Goal: Information Seeking & Learning: Learn about a topic

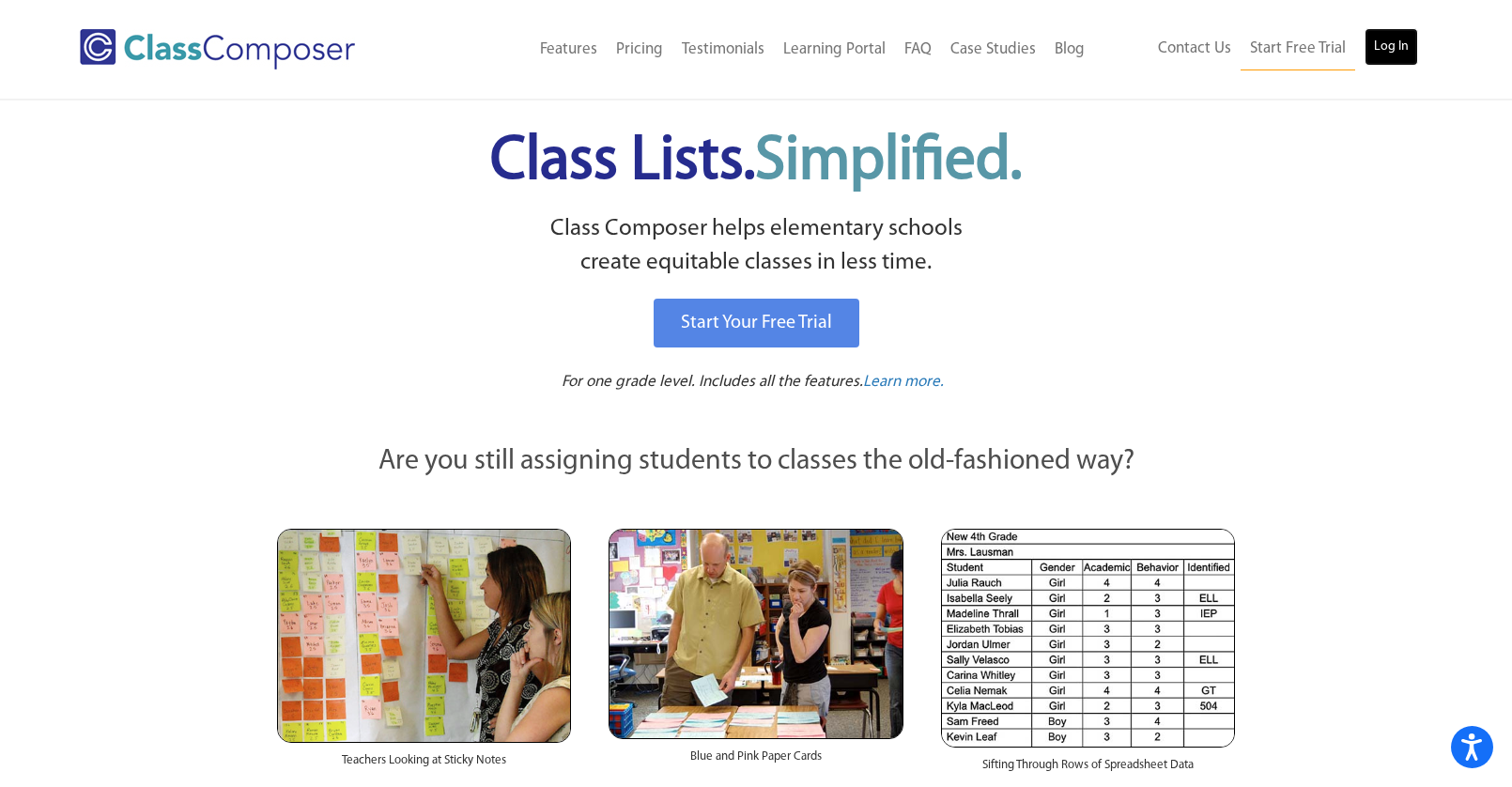
click at [1391, 49] on link "Log In" at bounding box center [1391, 46] width 54 height 37
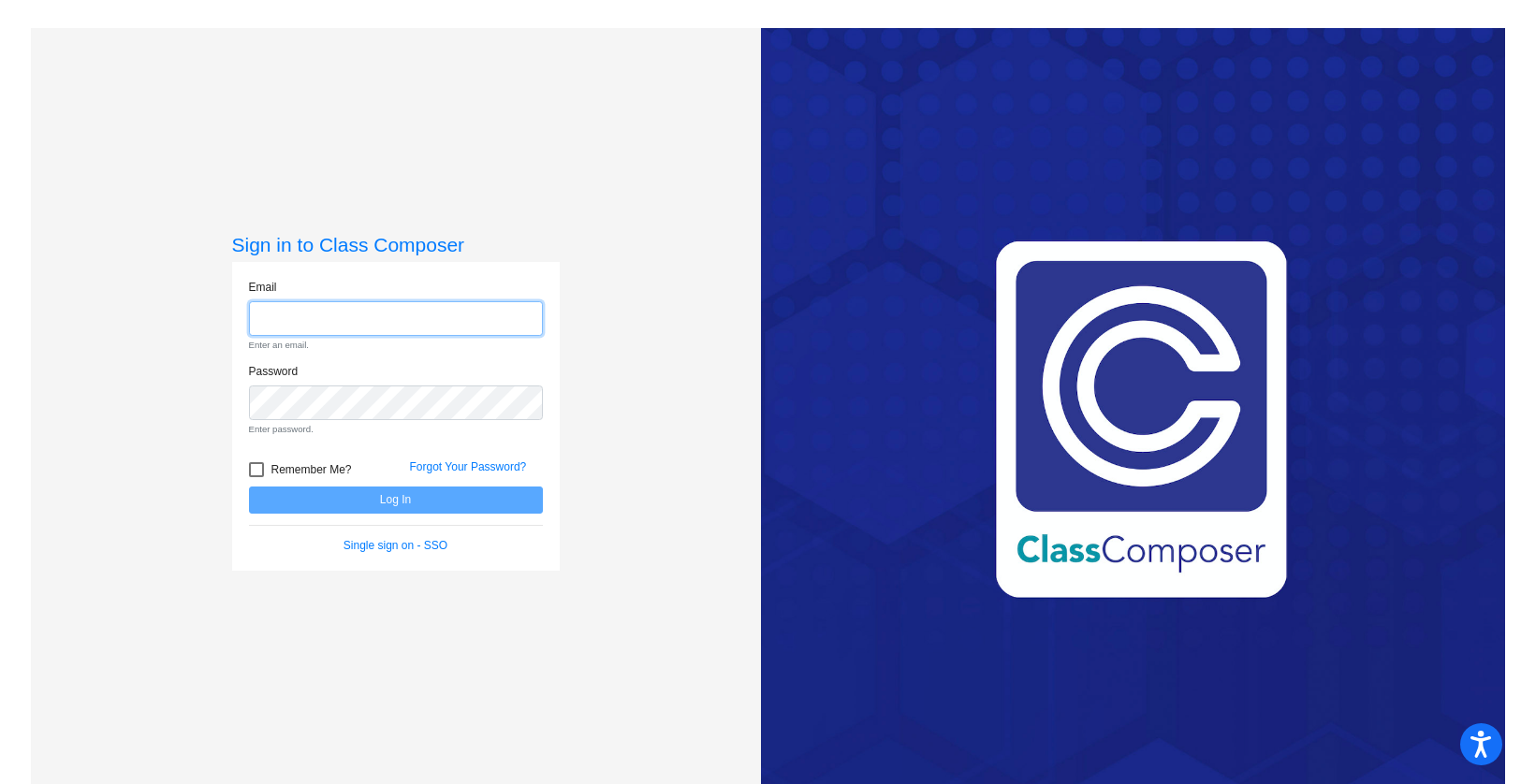
type input "couzenss@vailschooldistrict.org"
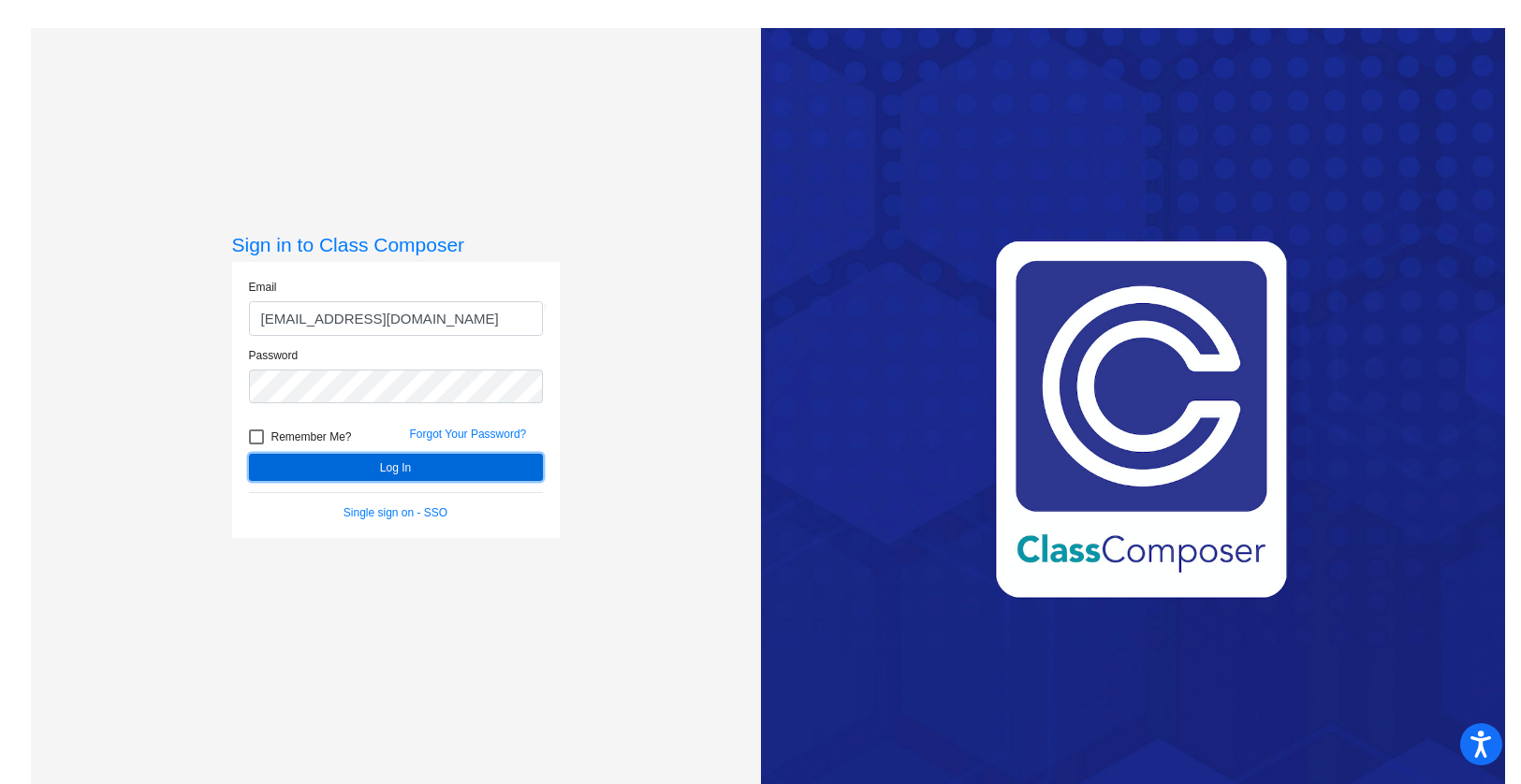
click at [416, 460] on button "Log In" at bounding box center [395, 467] width 294 height 27
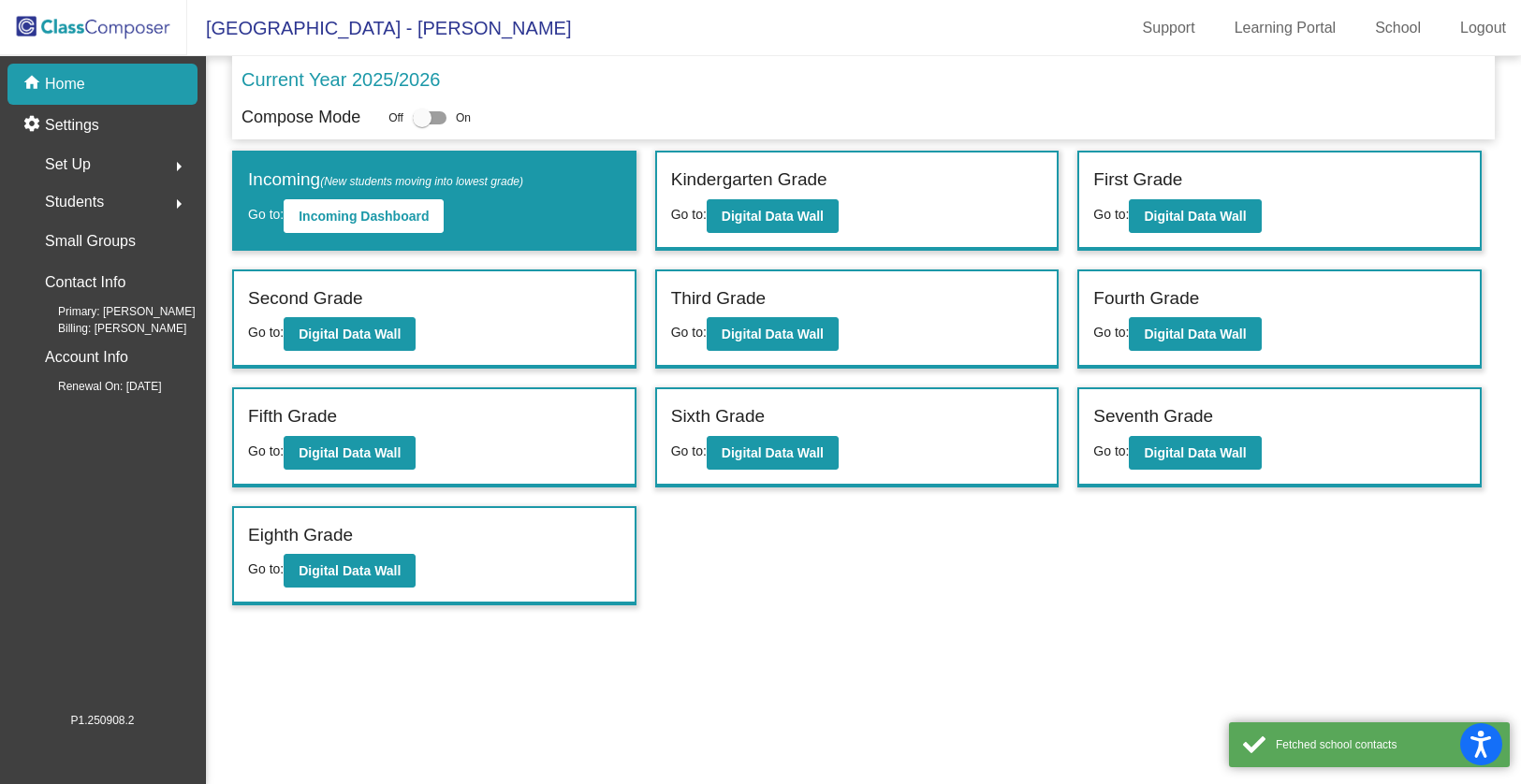
click at [120, 197] on div "Students arrow_right" at bounding box center [109, 201] width 179 height 37
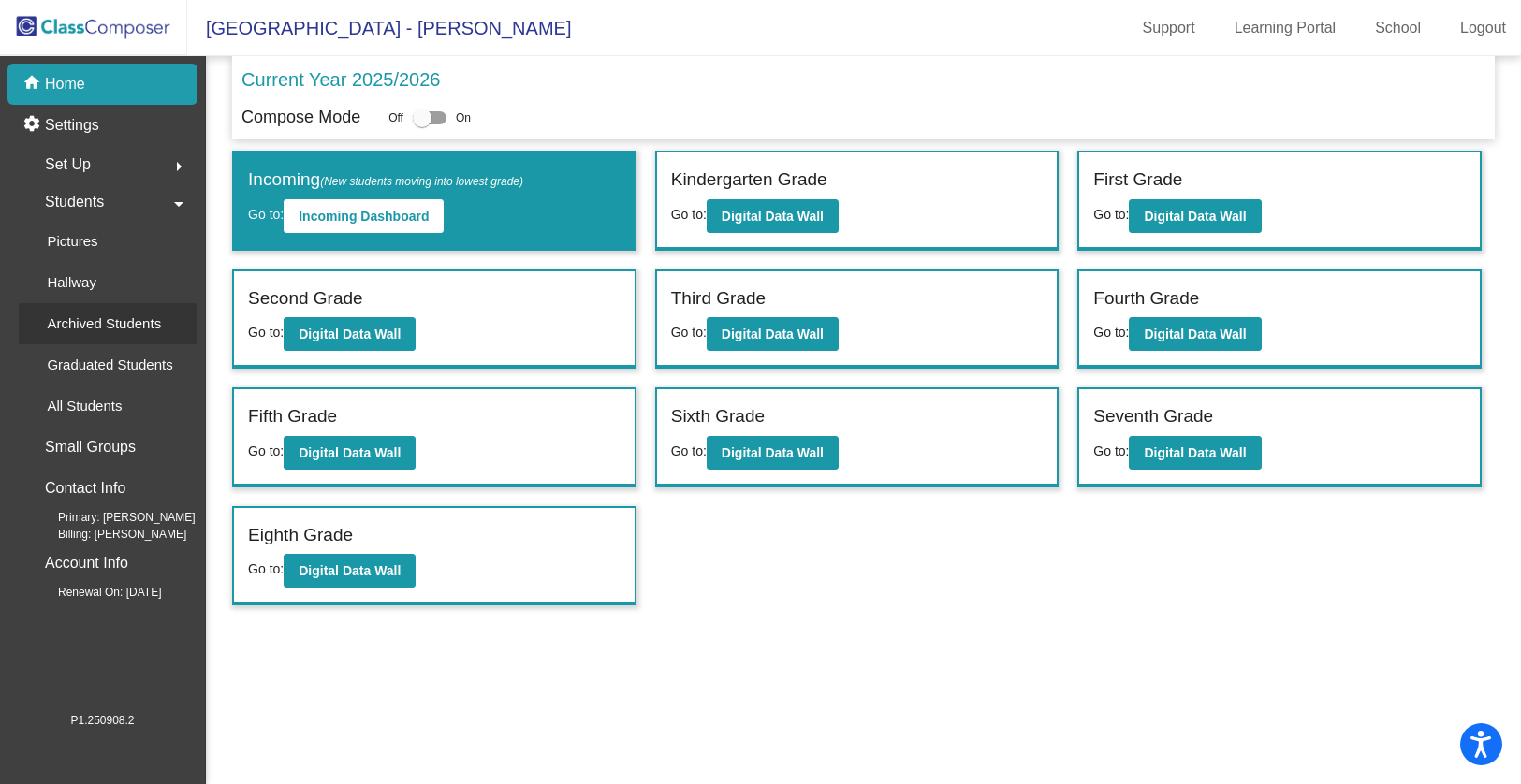
click at [130, 323] on p "Archived Students" at bounding box center [104, 324] width 114 height 23
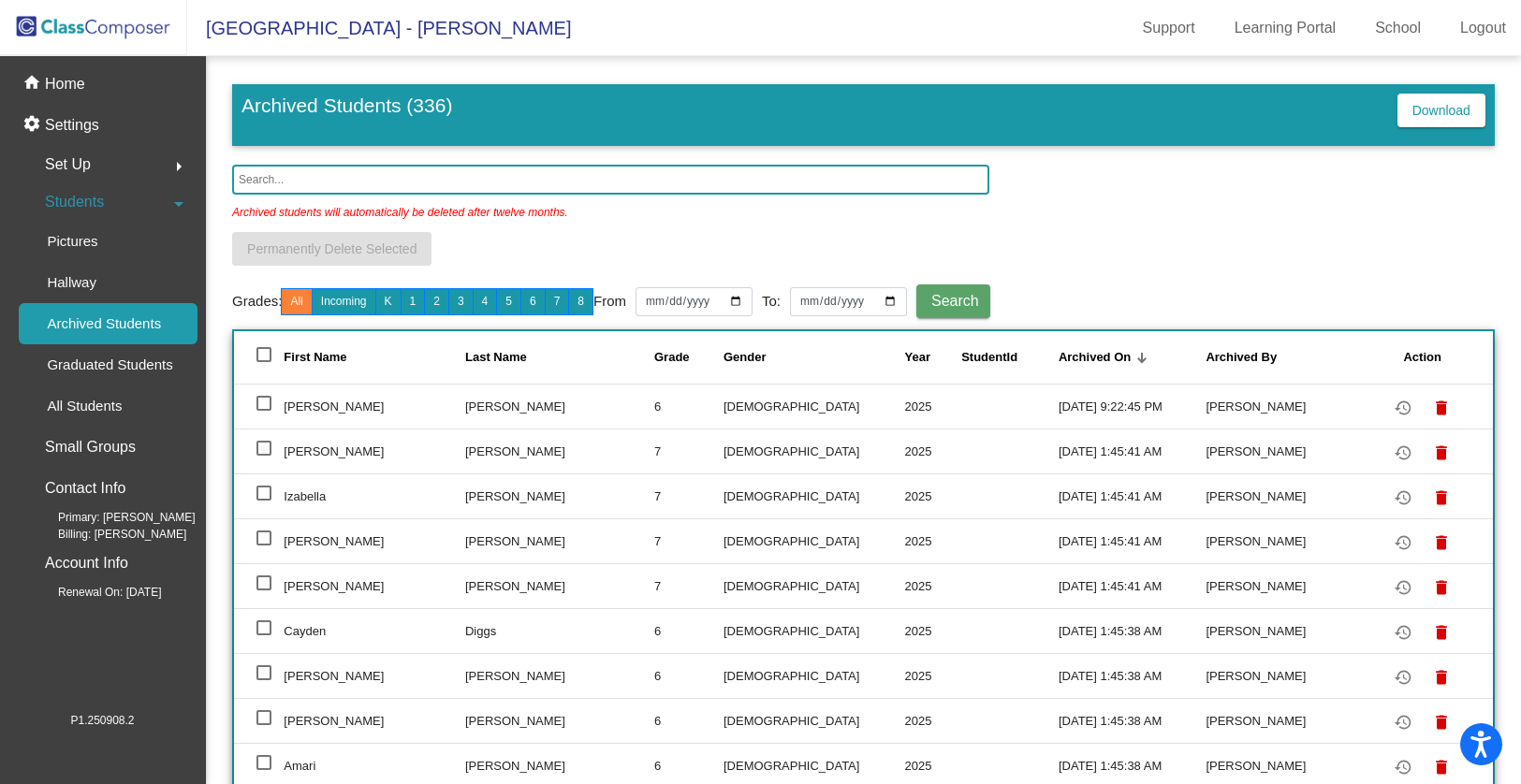
click at [399, 171] on input "text" at bounding box center [611, 179] width 757 height 30
paste input "Nishio-Perez"
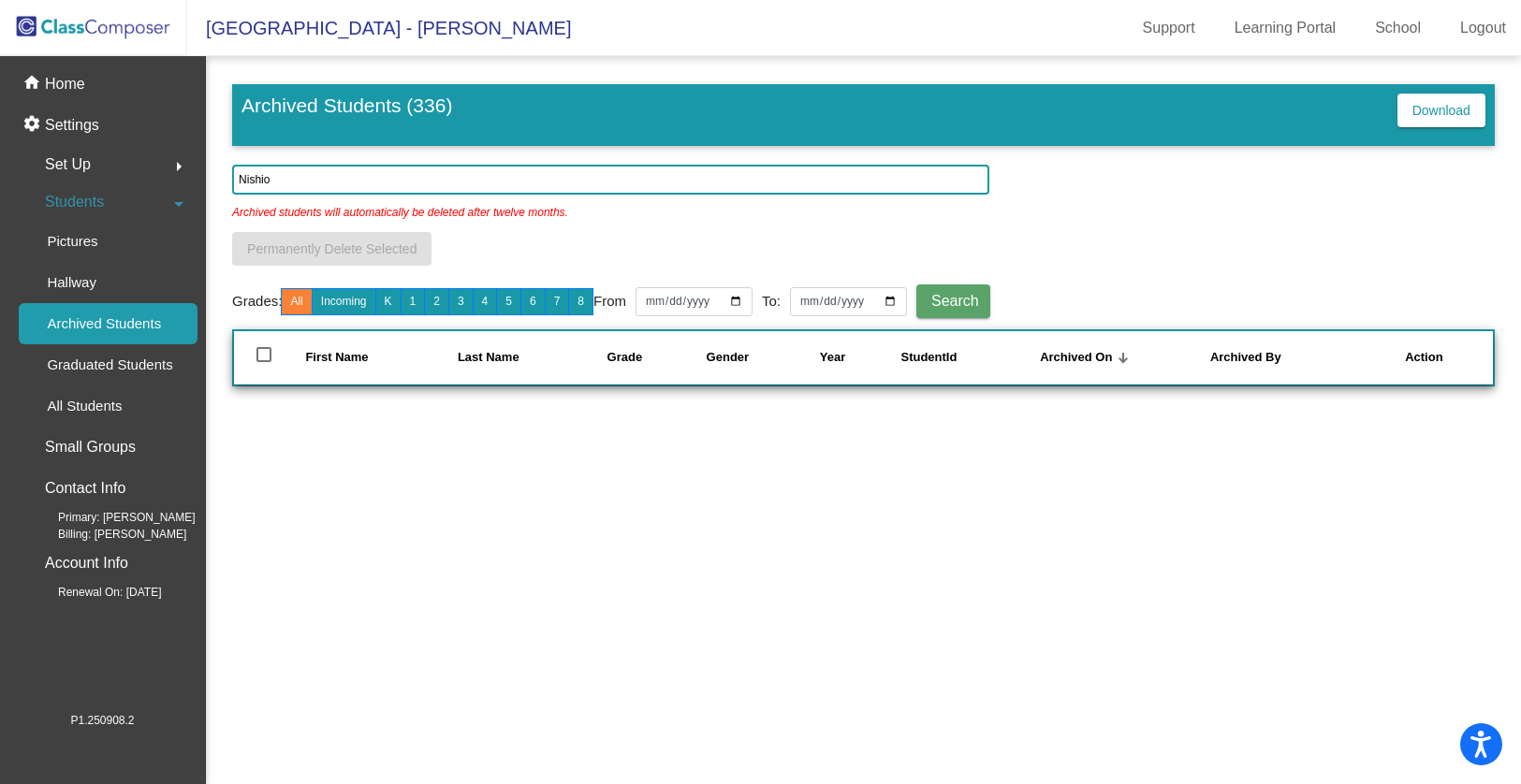
type input "Nishio"
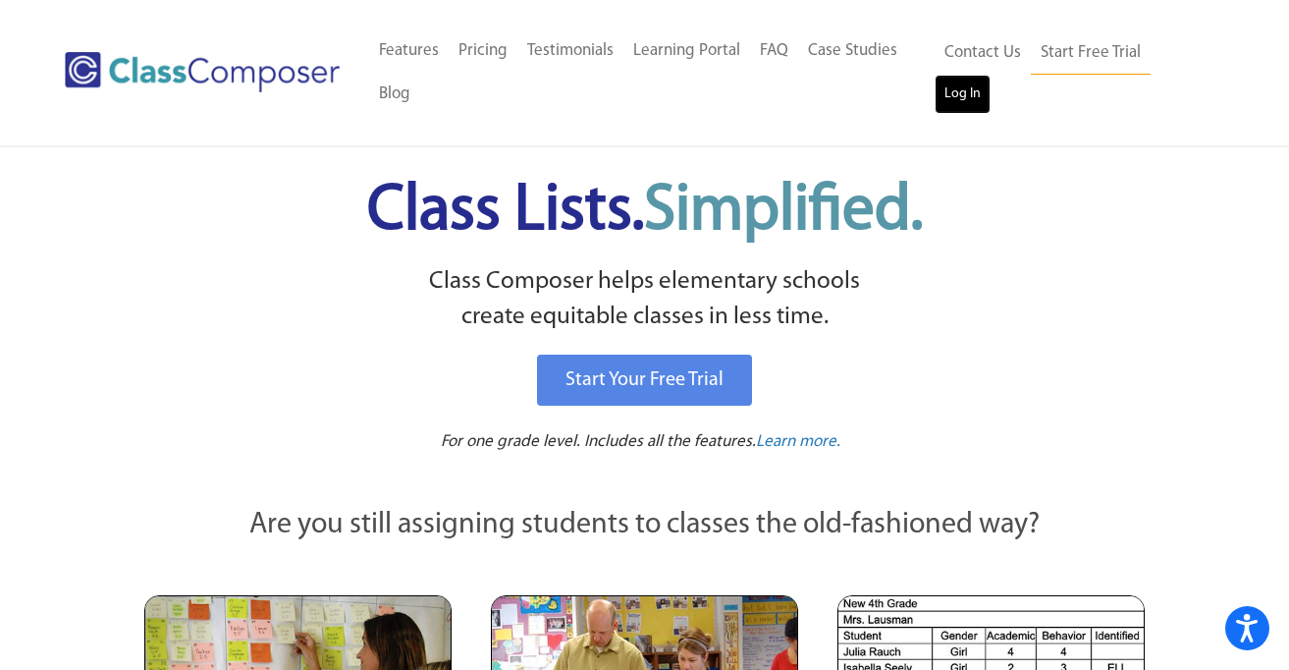
click at [964, 97] on link "Log In" at bounding box center [963, 94] width 56 height 39
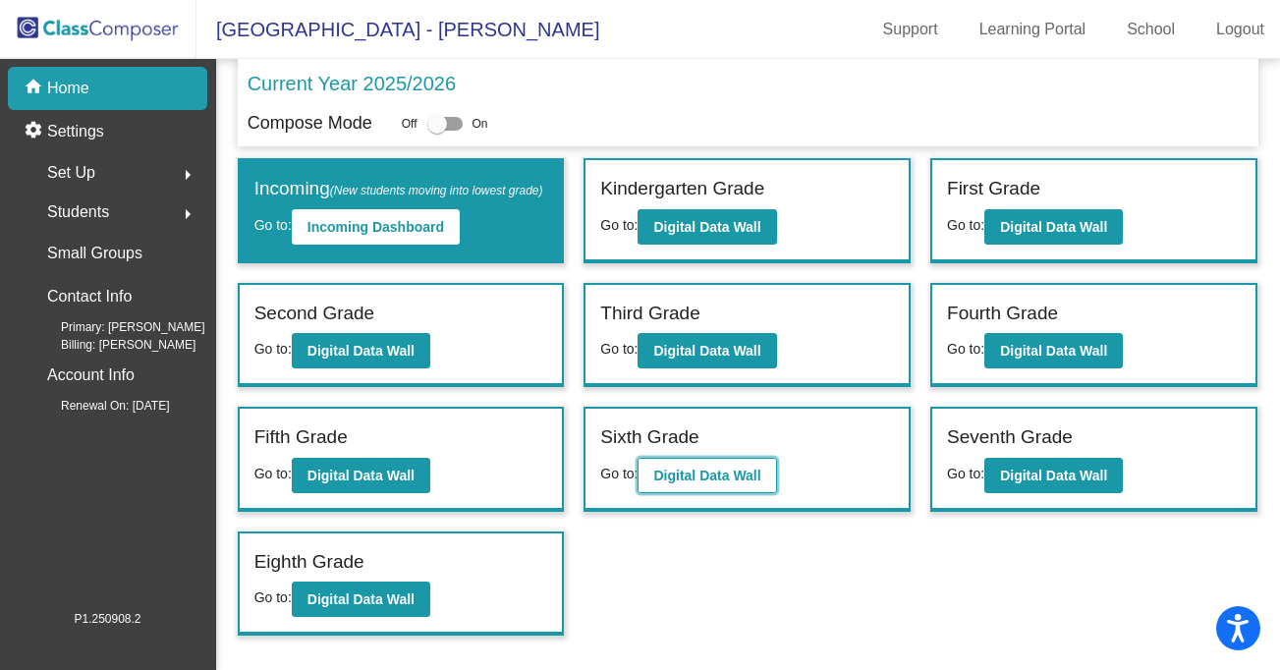
click at [728, 483] on b "Digital Data Wall" at bounding box center [706, 475] width 107 height 16
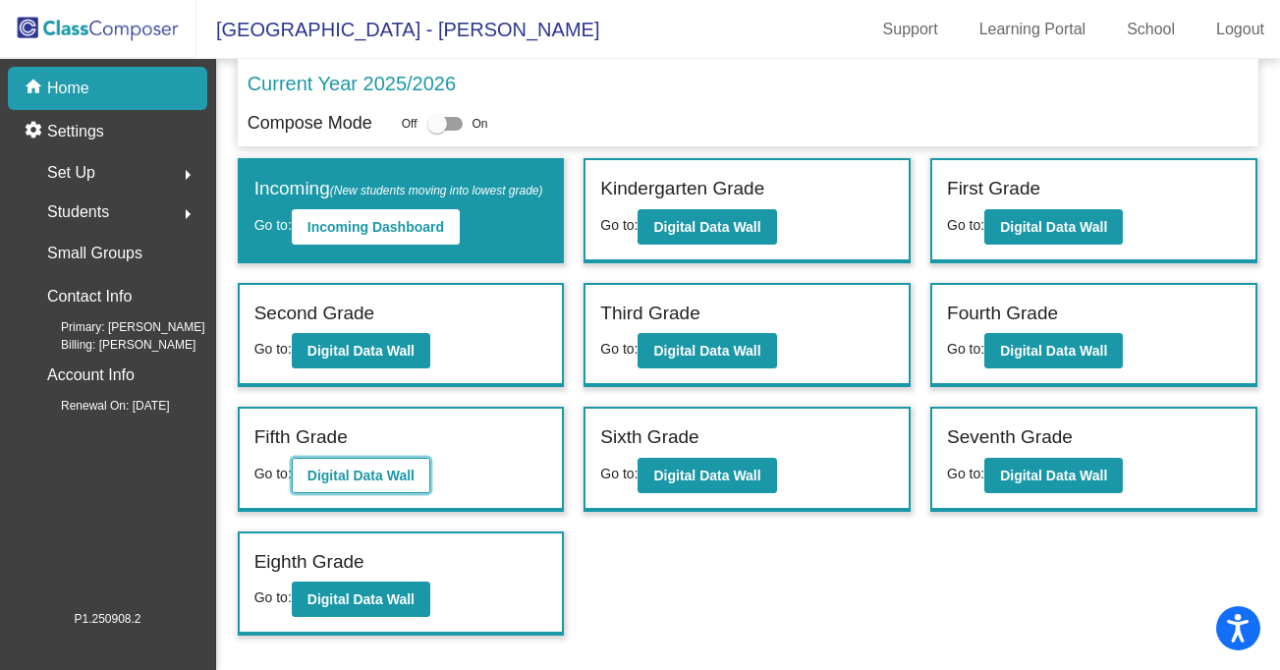
click at [382, 483] on b "Digital Data Wall" at bounding box center [360, 475] width 107 height 16
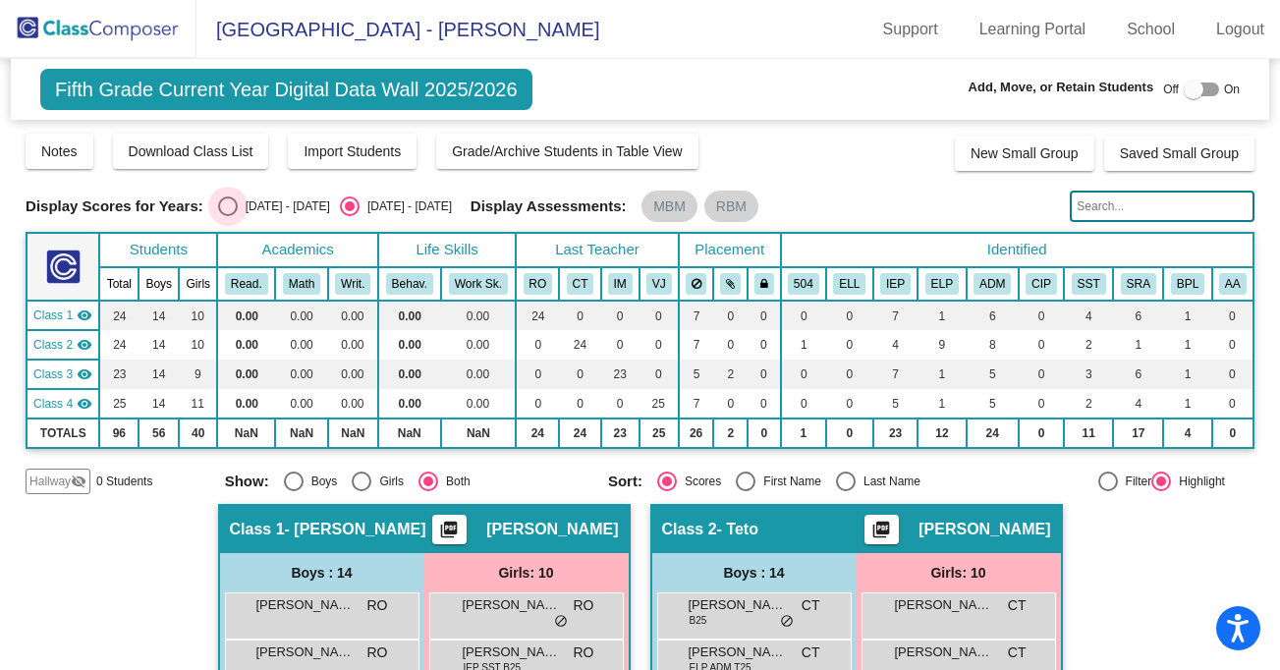
click at [219, 205] on div "Select an option" at bounding box center [228, 206] width 20 height 20
click at [227, 216] on input "[DATE] - [DATE]" at bounding box center [227, 216] width 1 height 1
radio input "true"
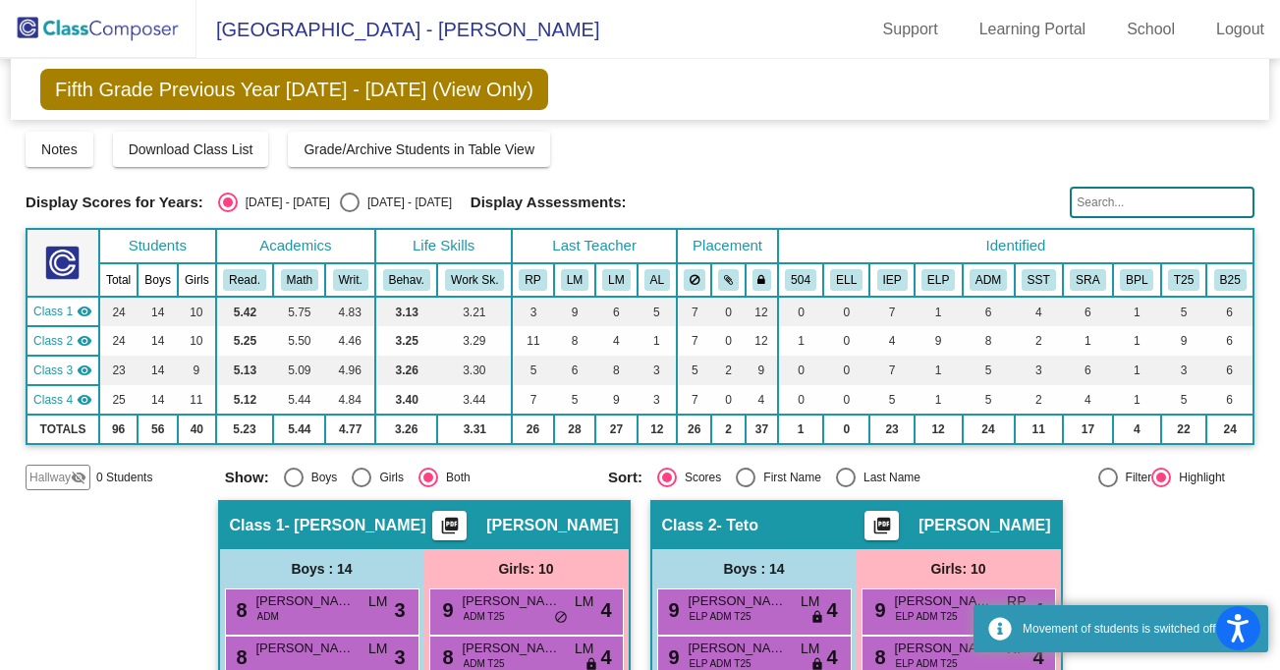
click at [1085, 194] on input "text" at bounding box center [1161, 202] width 185 height 31
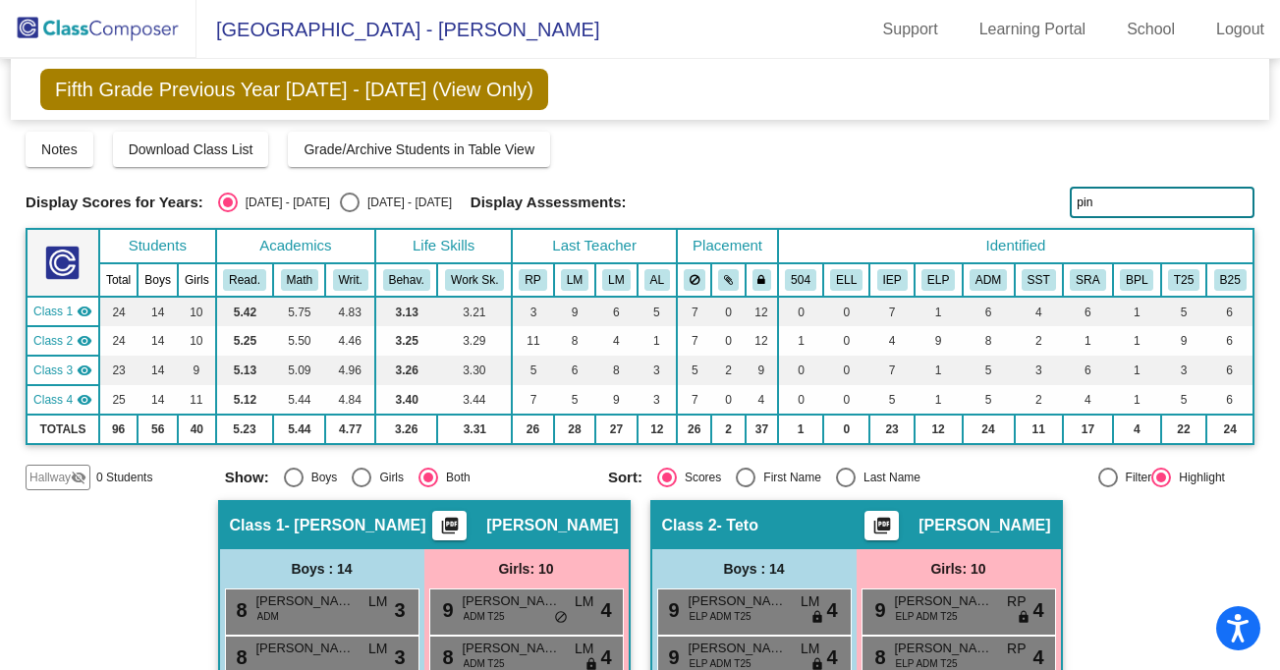
type input "pin"
click at [340, 201] on div "Select an option" at bounding box center [350, 202] width 20 height 20
click at [349, 212] on input "[DATE] - [DATE]" at bounding box center [349, 212] width 1 height 1
radio input "true"
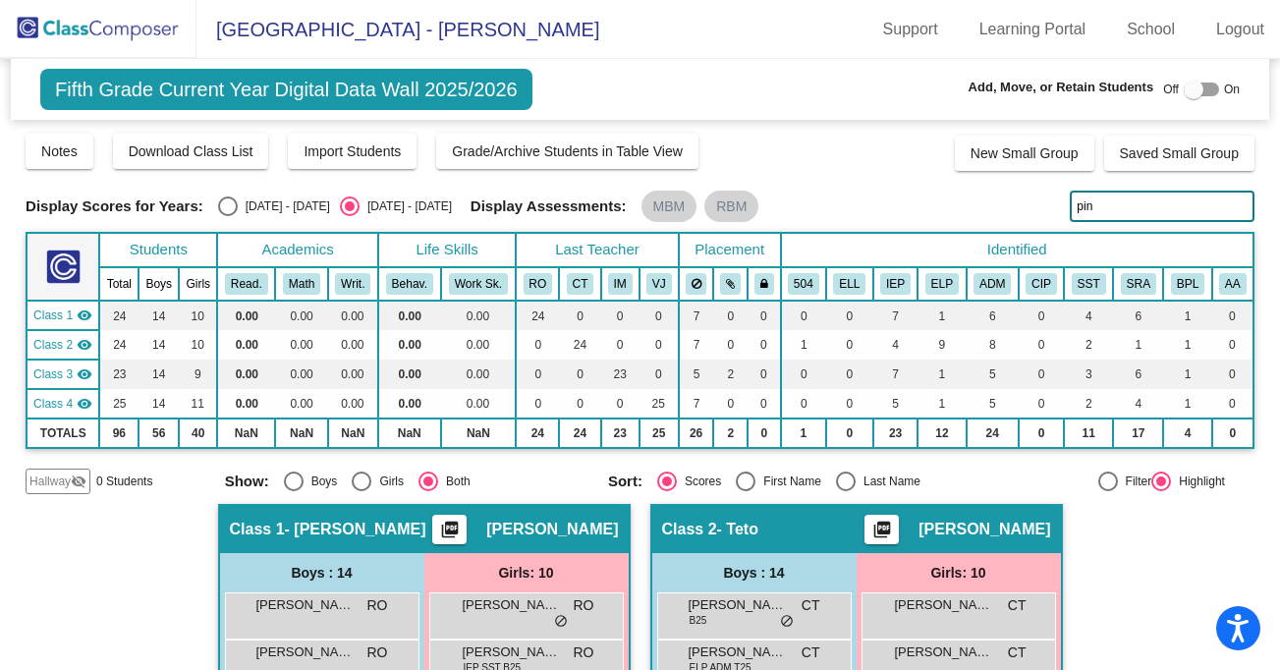
click at [88, 92] on span "Fifth Grade Current Year Digital Data Wall 2025/2026" at bounding box center [286, 89] width 492 height 41
click at [80, 35] on img at bounding box center [98, 29] width 196 height 58
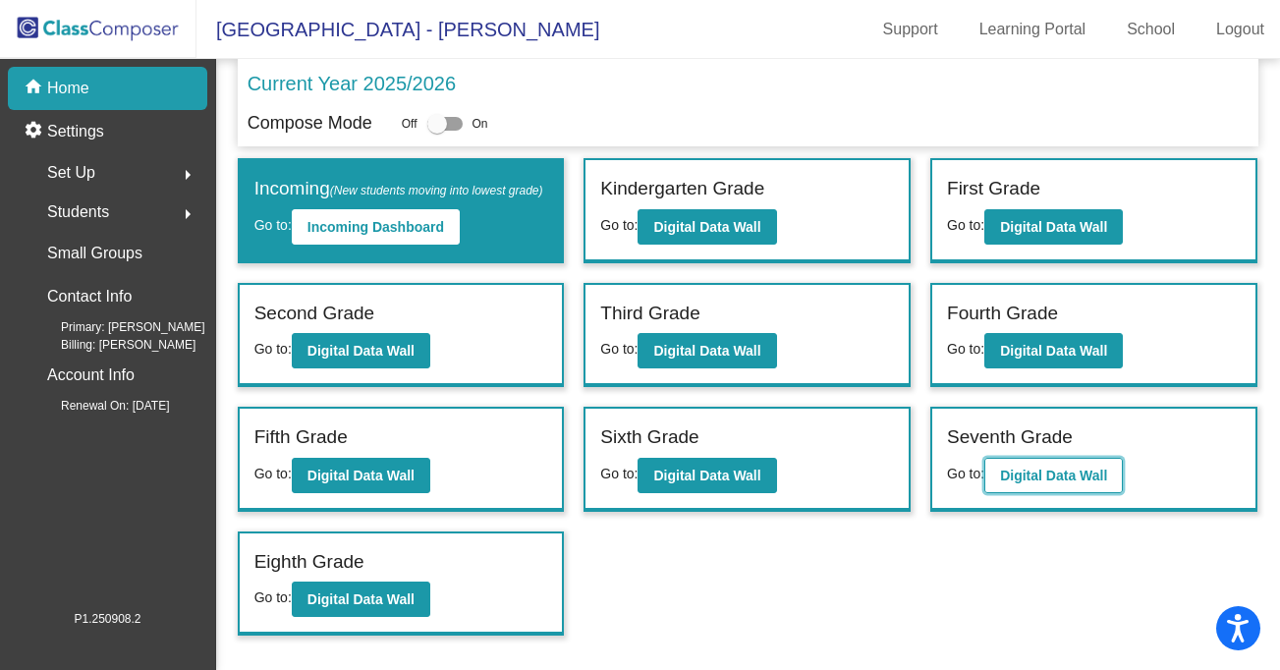
click at [1107, 483] on b "Digital Data Wall" at bounding box center [1053, 475] width 107 height 16
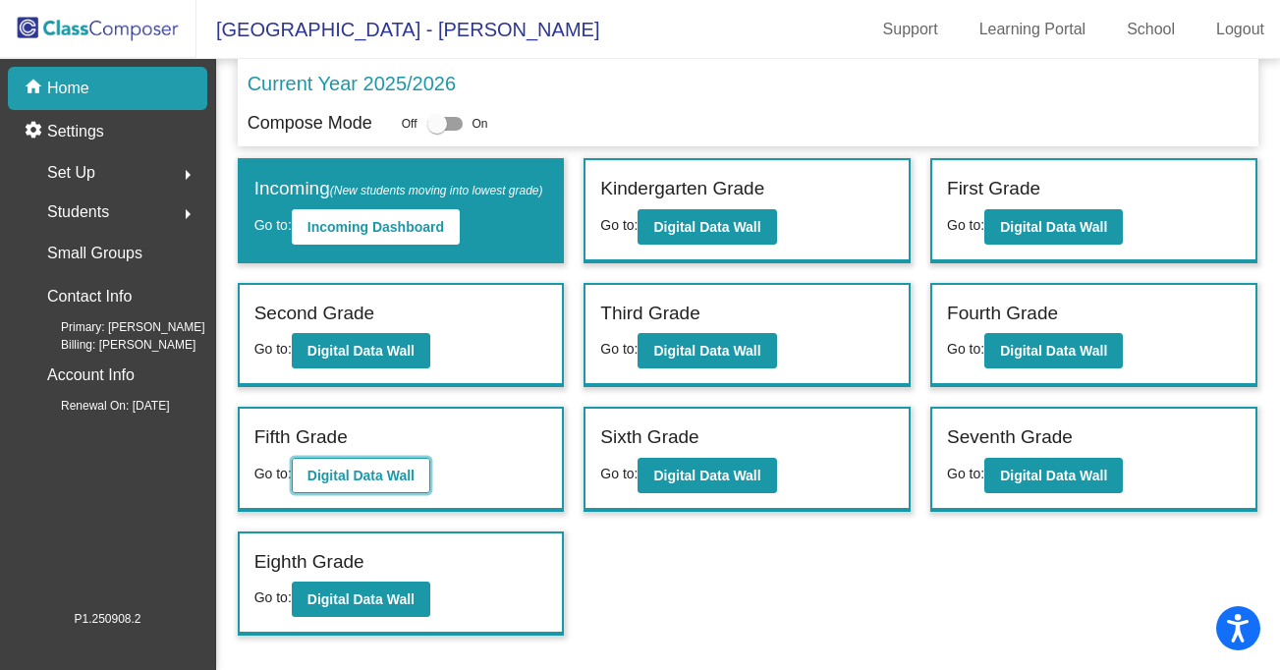
click at [397, 483] on b "Digital Data Wall" at bounding box center [360, 475] width 107 height 16
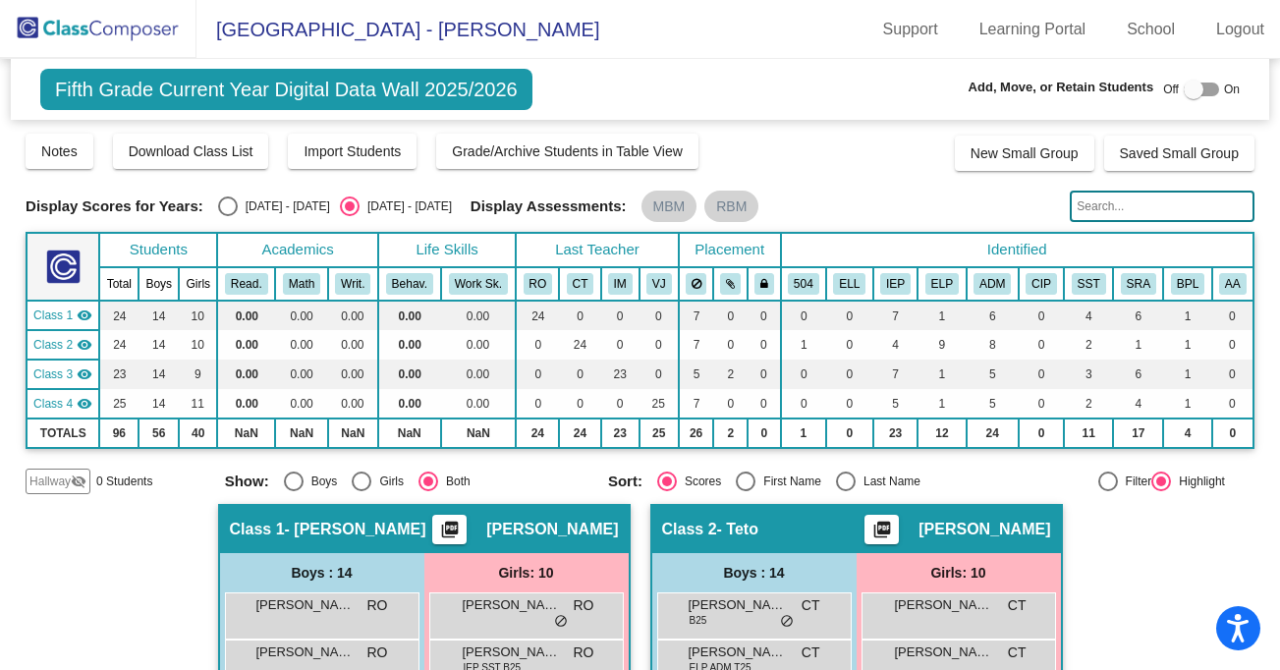
click at [40, 23] on img at bounding box center [98, 29] width 196 height 58
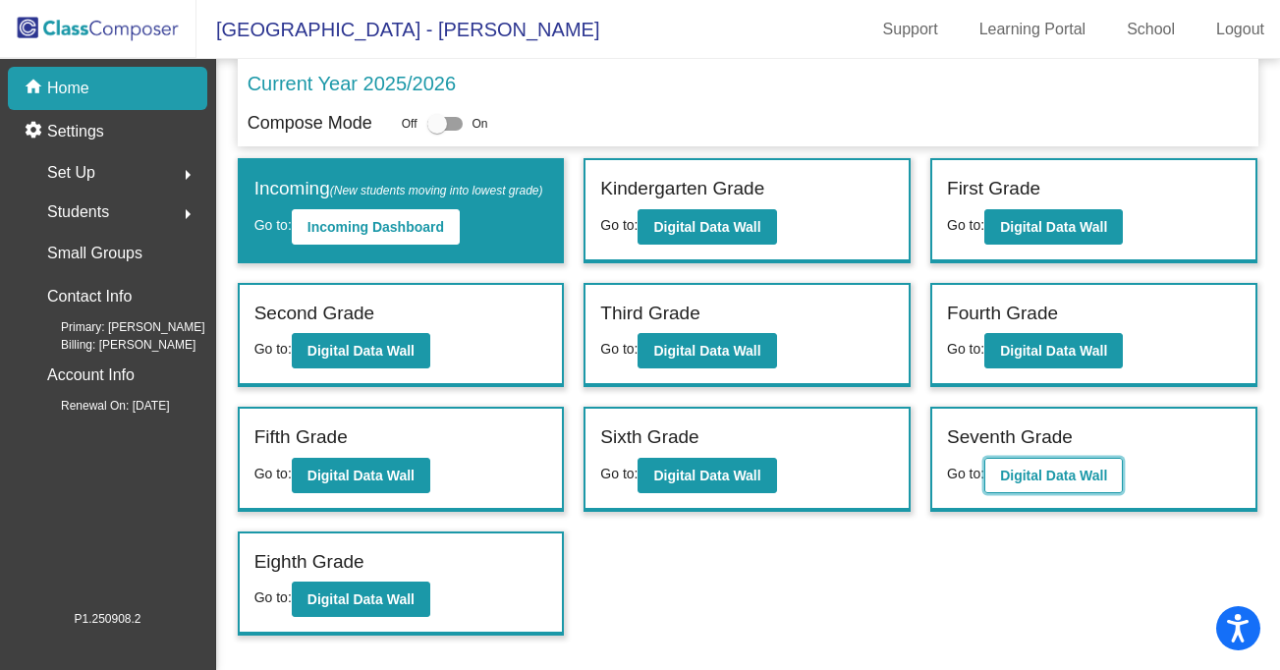
click at [1040, 483] on b "Digital Data Wall" at bounding box center [1053, 475] width 107 height 16
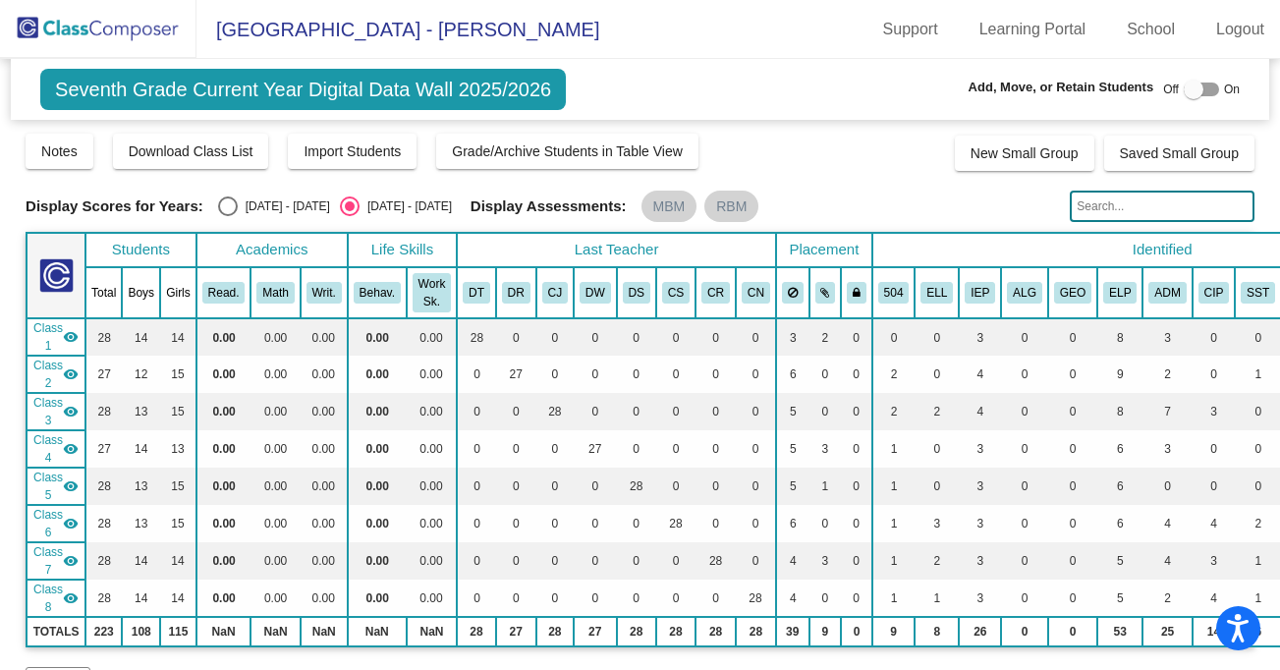
click at [47, 22] on img at bounding box center [98, 29] width 196 height 58
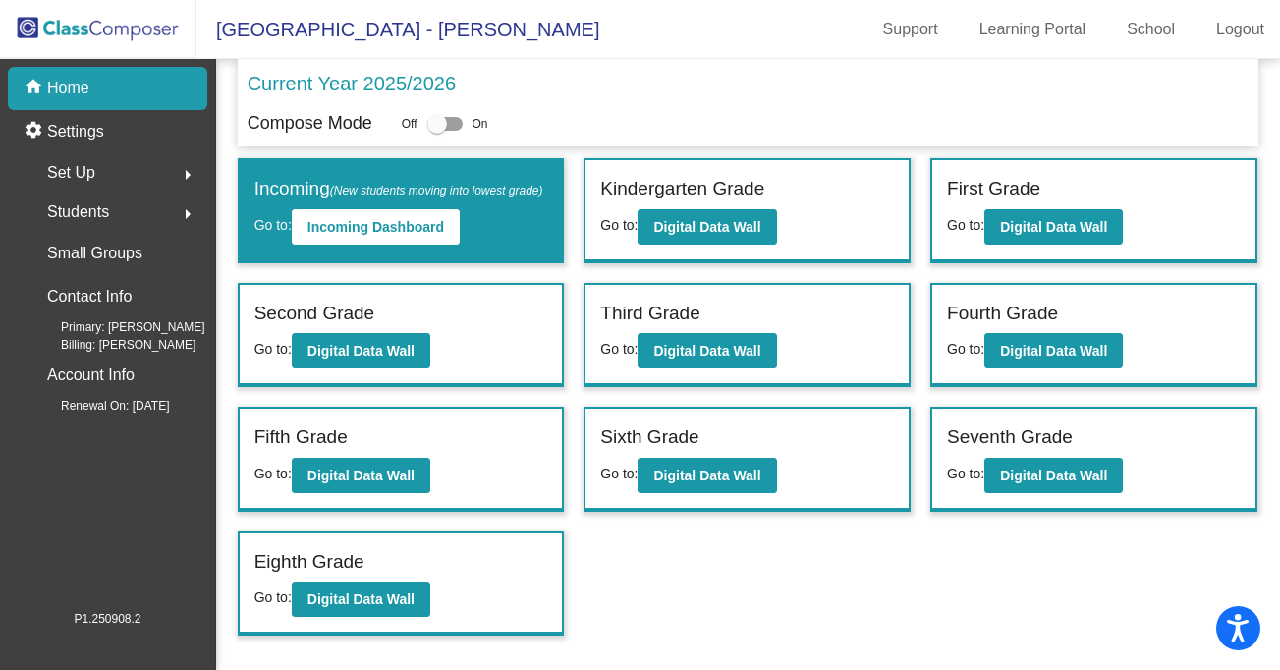
click at [110, 204] on div "Students arrow_right" at bounding box center [114, 211] width 188 height 39
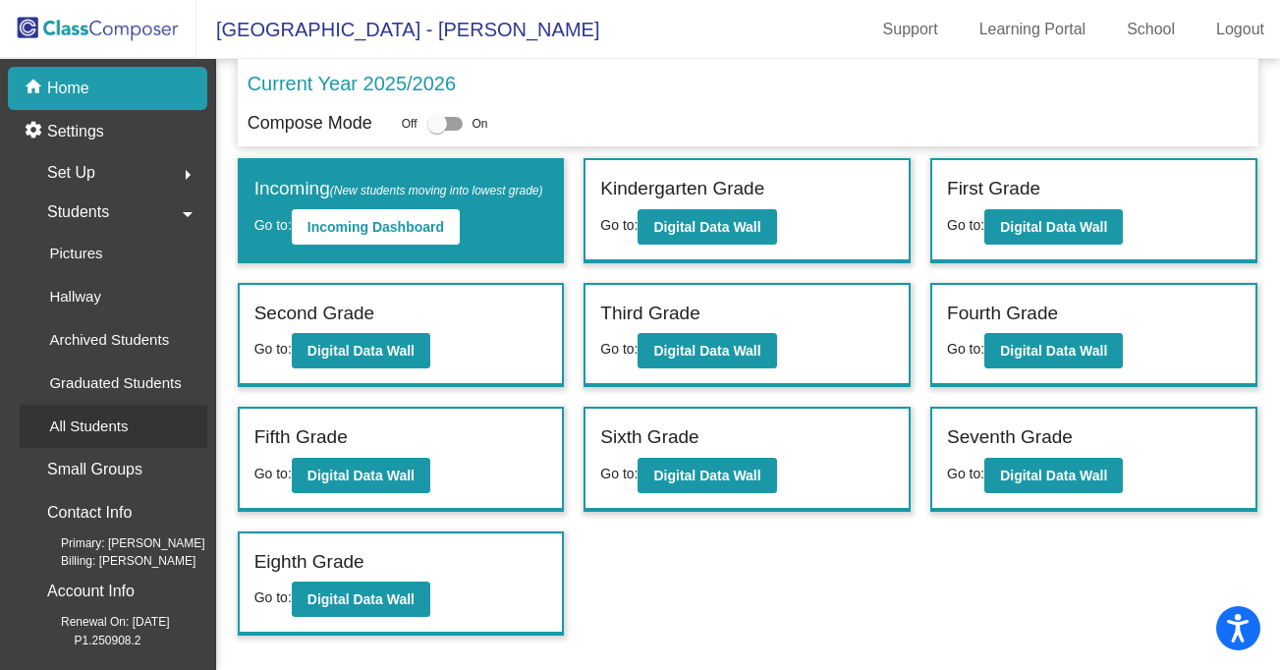
click at [95, 426] on p "All Students" at bounding box center [88, 426] width 79 height 24
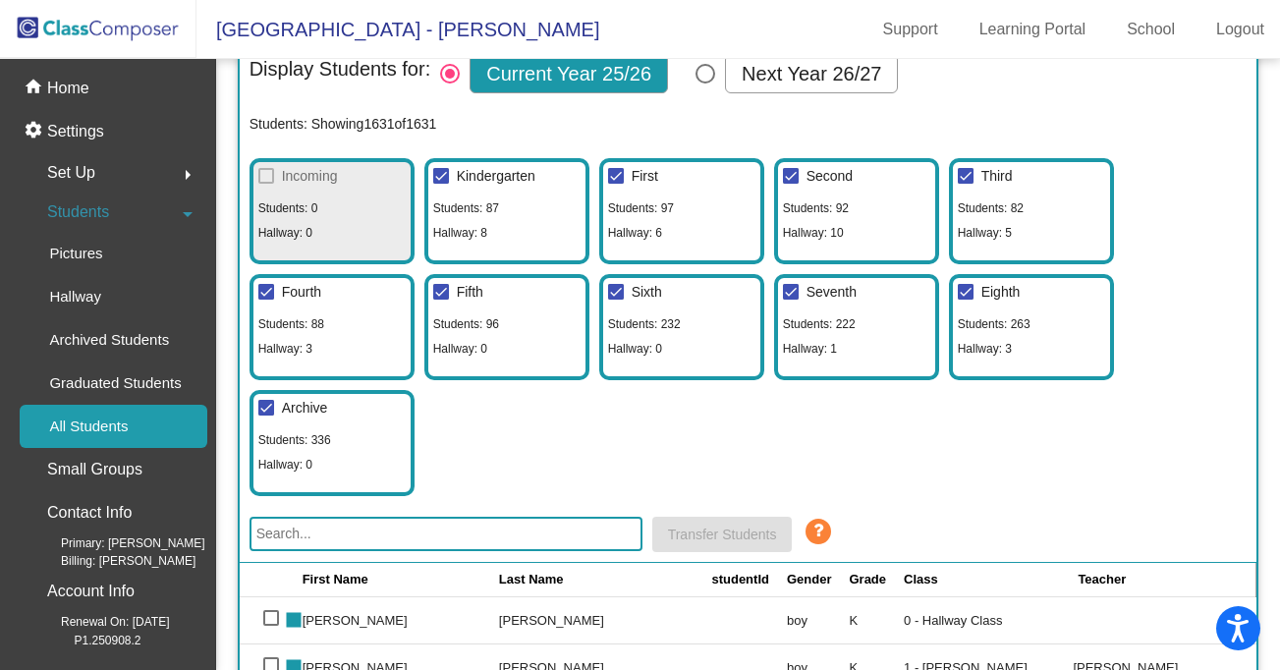
scroll to position [103, 0]
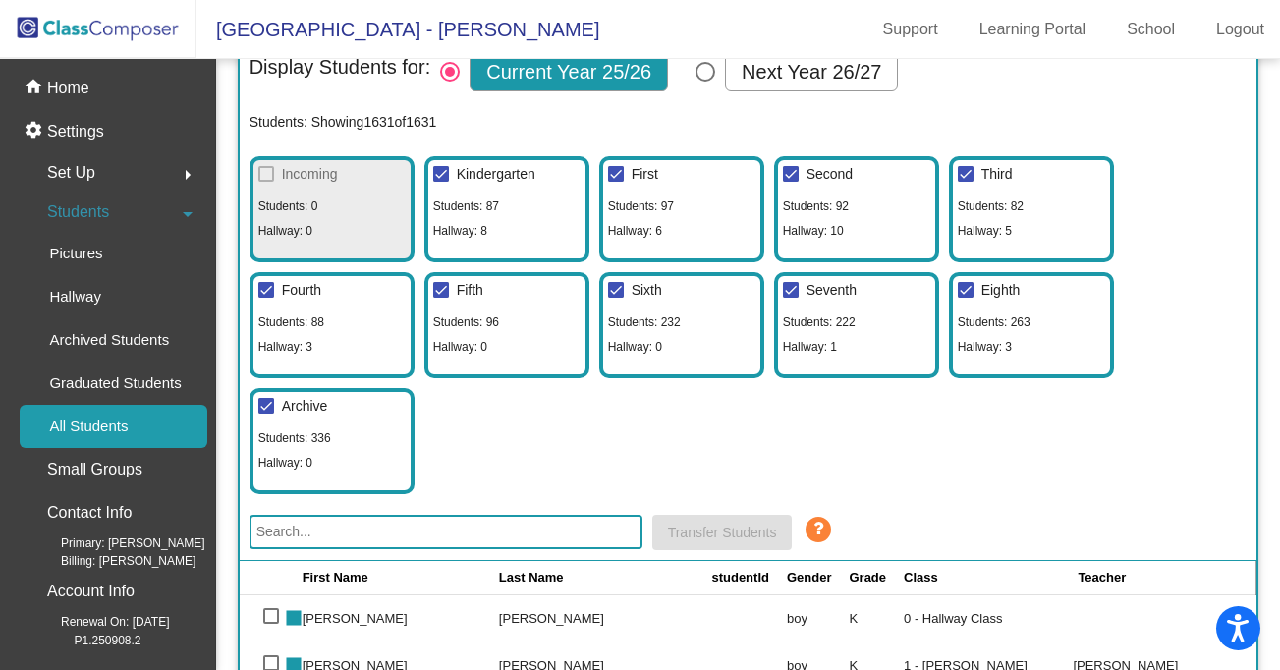
click at [420, 533] on input "text" at bounding box center [445, 532] width 393 height 34
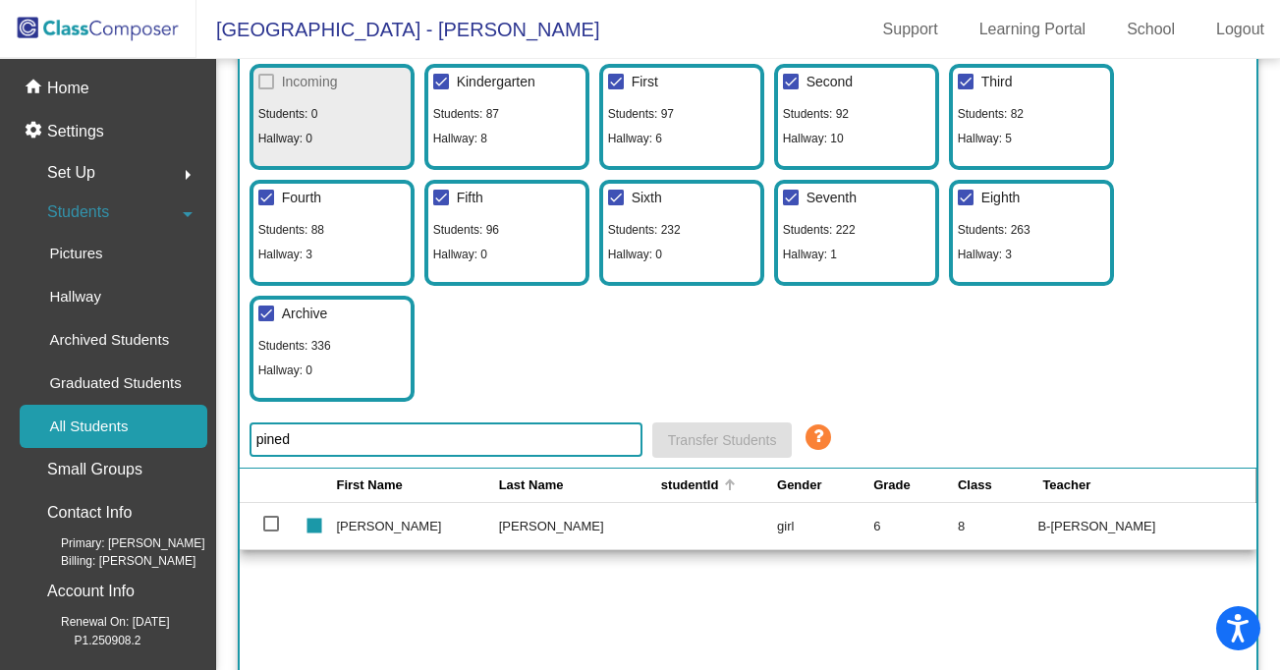
scroll to position [199, 0]
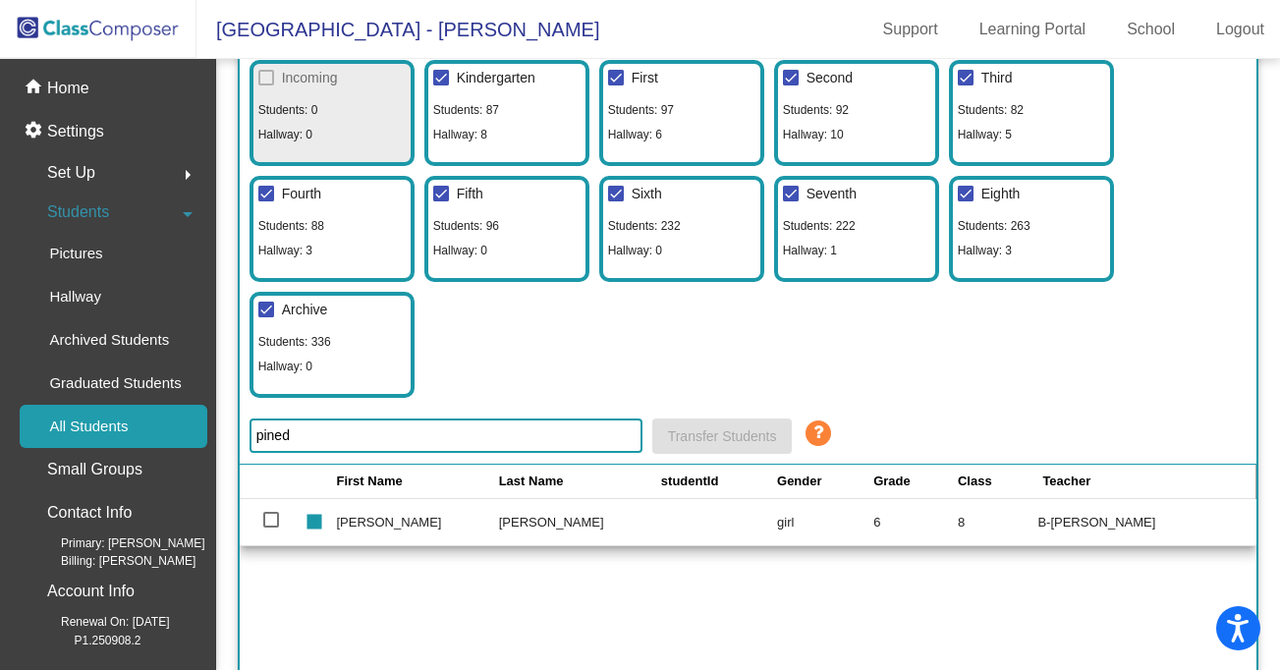
type input "pined"
click at [273, 518] on div at bounding box center [271, 520] width 16 height 16
click at [271, 527] on input "select row 772" at bounding box center [270, 527] width 1 height 1
click at [364, 524] on td "[PERSON_NAME]" at bounding box center [418, 522] width 162 height 47
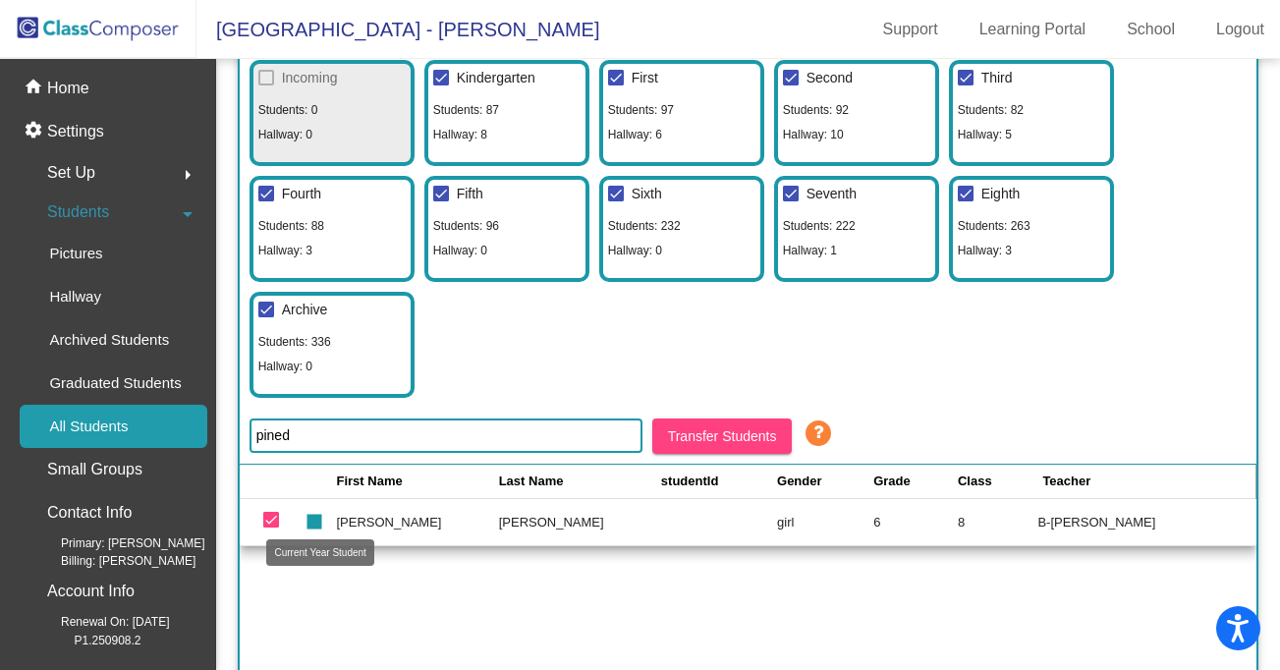
click at [323, 518] on mat-icon "stop" at bounding box center [312, 514] width 24 height 24
click at [269, 518] on div at bounding box center [271, 520] width 16 height 16
click at [270, 527] on input "deselect row 772" at bounding box center [270, 527] width 1 height 1
checkbox input "false"
click at [323, 523] on mat-icon "stop" at bounding box center [312, 514] width 24 height 24
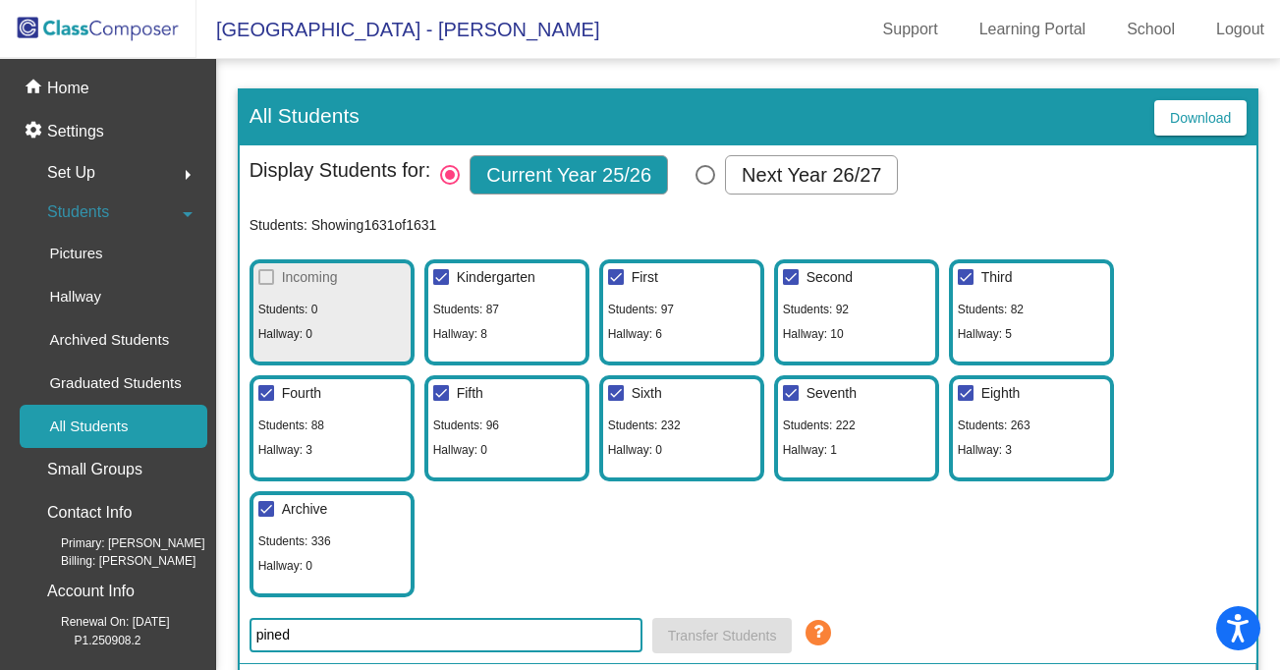
scroll to position [0, 0]
click at [65, 24] on img at bounding box center [98, 29] width 196 height 58
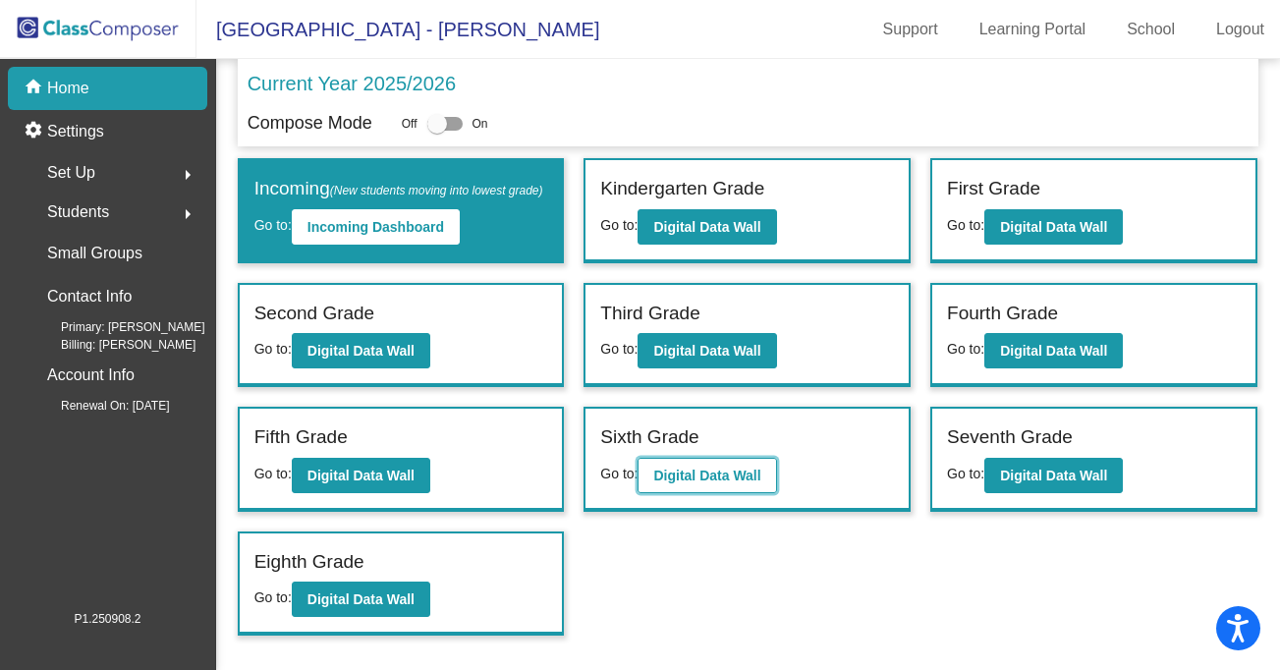
click at [715, 483] on b "Digital Data Wall" at bounding box center [706, 475] width 107 height 16
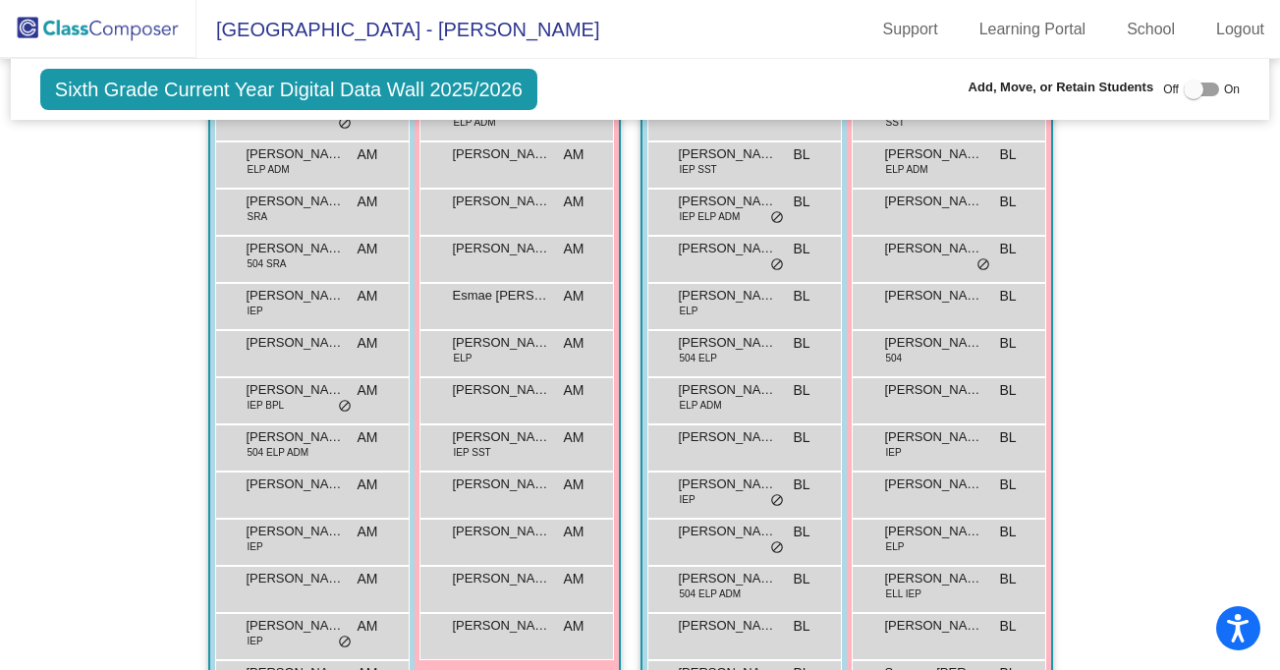
scroll to position [3475, 0]
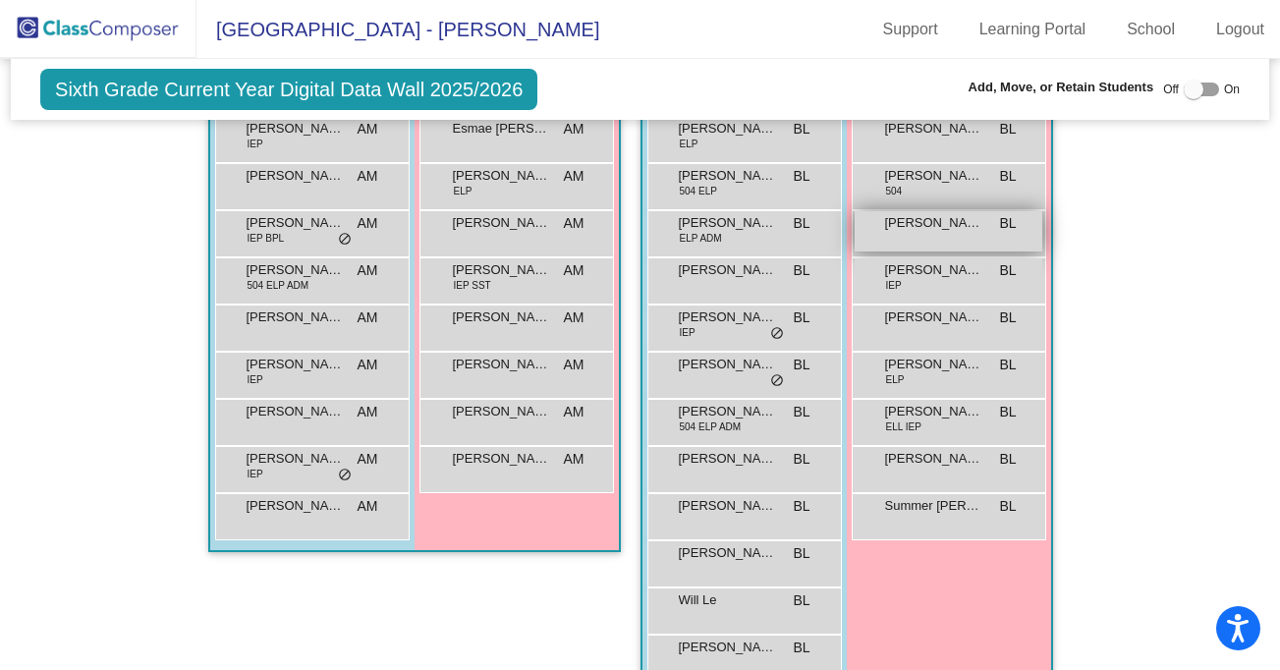
click at [942, 232] on div "[PERSON_NAME] BL lock do_not_disturb_alt" at bounding box center [948, 231] width 188 height 40
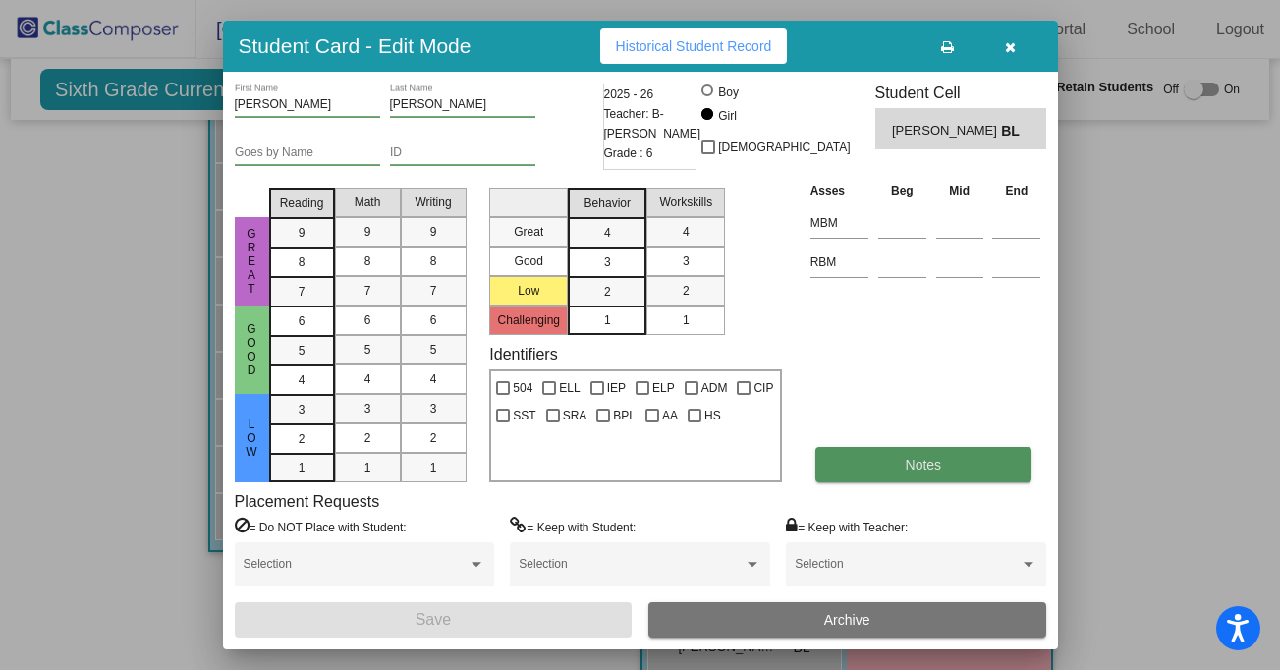
click at [886, 471] on button "Notes" at bounding box center [923, 464] width 216 height 35
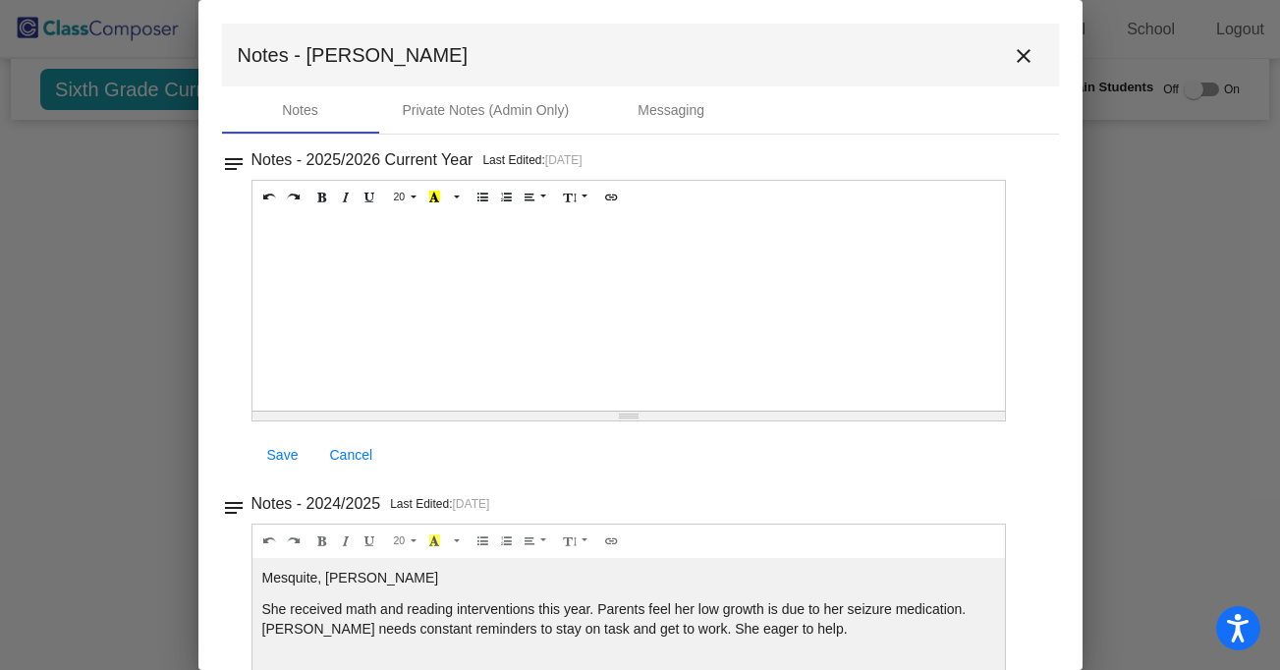
scroll to position [0, 0]
click at [1021, 57] on mat-icon "close" at bounding box center [1023, 56] width 24 height 24
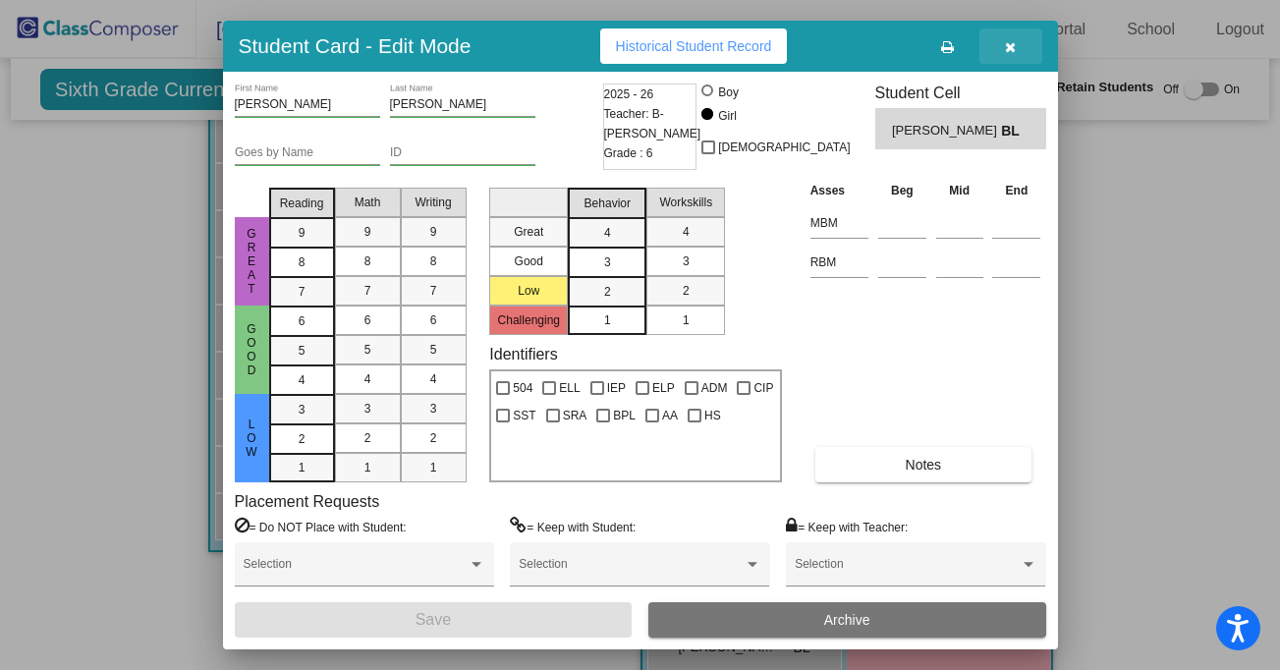
click at [1010, 49] on icon "button" at bounding box center [1010, 47] width 11 height 14
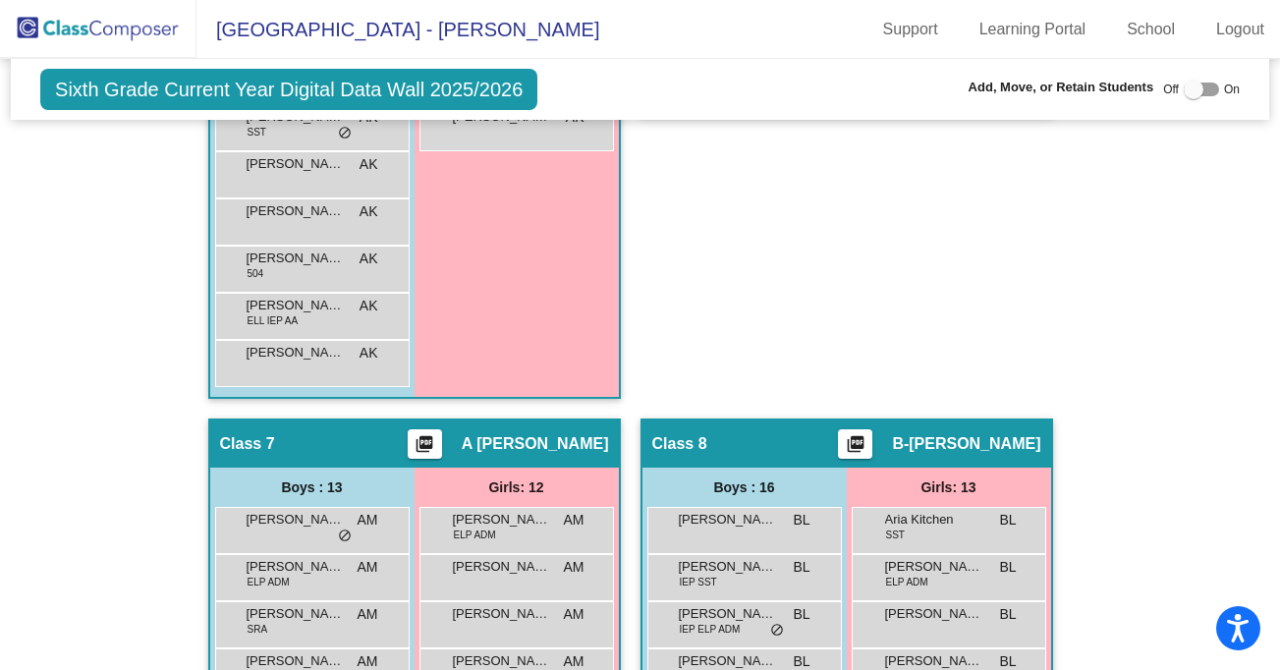
scroll to position [2862, 0]
